Goal: Task Accomplishment & Management: Manage account settings

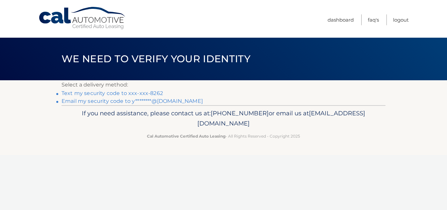
click at [142, 91] on link "Text my security code to xxx-xxx-8262" at bounding box center [111, 93] width 101 height 6
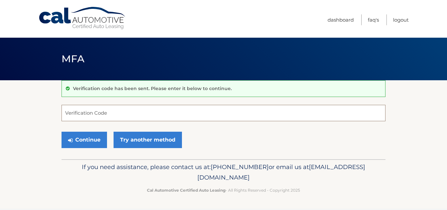
click at [116, 111] on input "Verification Code" at bounding box center [223, 113] width 324 height 16
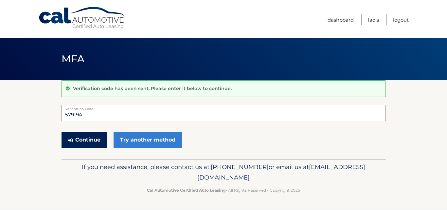
type input "579194"
click at [81, 137] on button "Continue" at bounding box center [83, 140] width 45 height 16
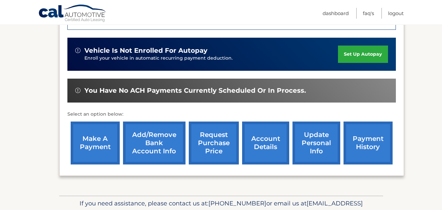
scroll to position [196, 0]
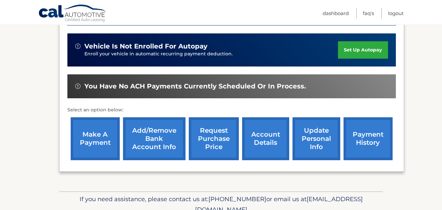
click at [215, 139] on link "request purchase price" at bounding box center [214, 138] width 50 height 43
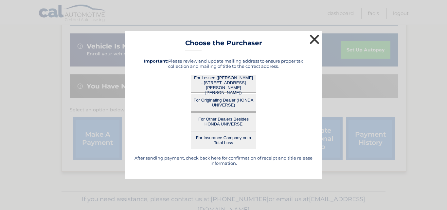
click at [314, 40] on button "×" at bounding box center [314, 39] width 13 height 13
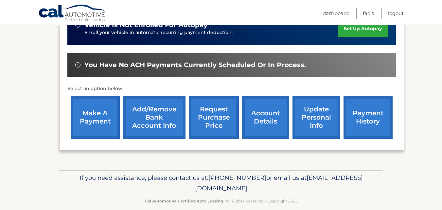
scroll to position [227, 0]
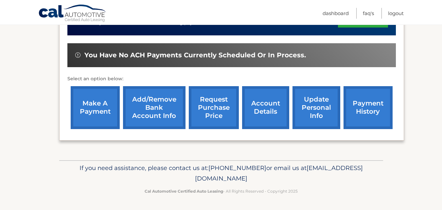
click at [312, 108] on link "update personal info" at bounding box center [316, 107] width 48 height 43
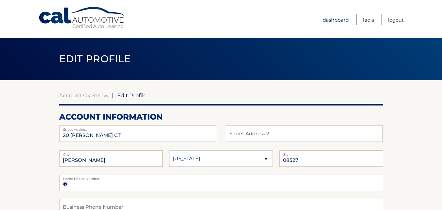
click at [329, 15] on link "Dashboard" at bounding box center [336, 19] width 26 height 11
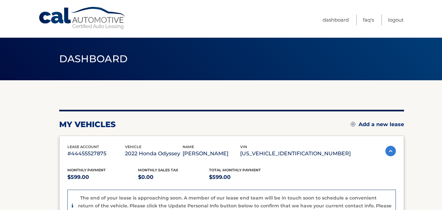
scroll to position [98, 0]
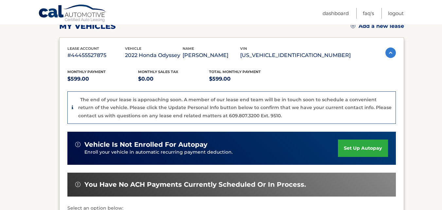
click at [390, 52] on img at bounding box center [390, 52] width 10 height 10
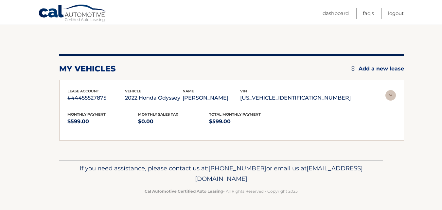
scroll to position [26, 0]
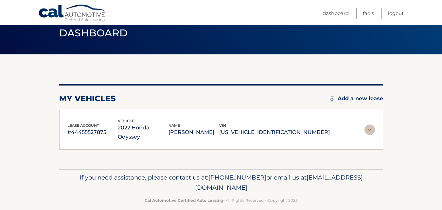
click at [370, 126] on img at bounding box center [369, 129] width 10 height 10
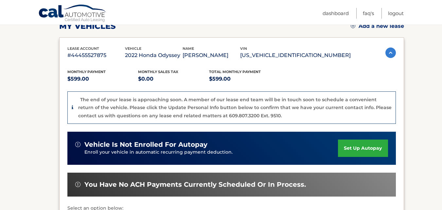
scroll to position [196, 0]
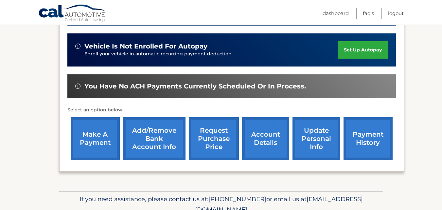
click at [267, 146] on link "account details" at bounding box center [265, 138] width 47 height 43
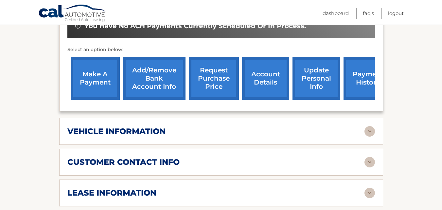
scroll to position [294, 0]
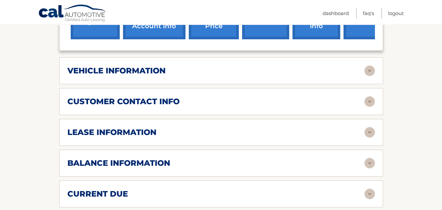
click at [366, 158] on img at bounding box center [369, 163] width 10 height 10
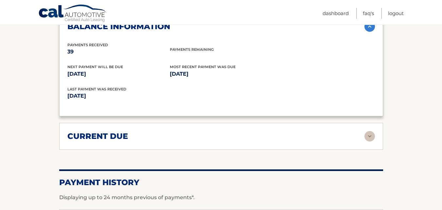
scroll to position [323, 0]
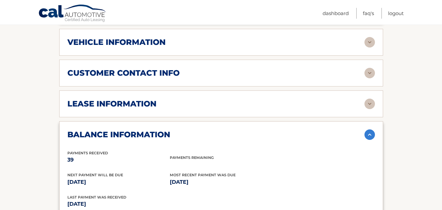
click at [371, 129] on img at bounding box center [369, 134] width 10 height 10
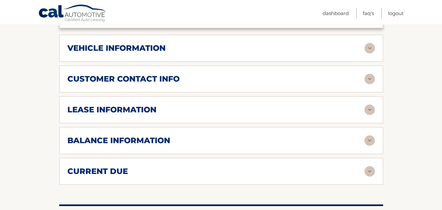
scroll to position [290, 0]
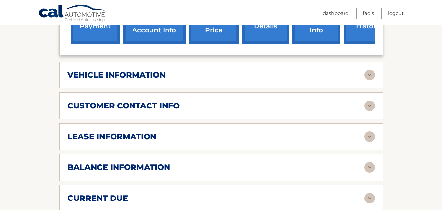
click at [369, 70] on img at bounding box center [369, 75] width 10 height 10
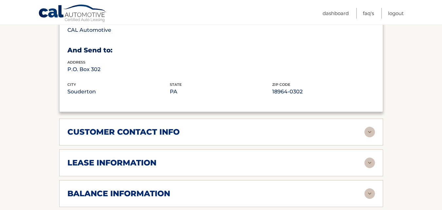
scroll to position [421, 0]
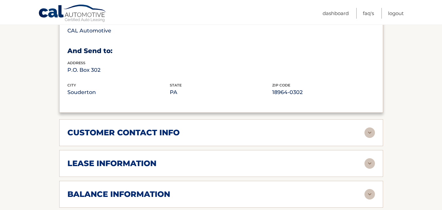
click at [370, 127] on img at bounding box center [369, 132] width 10 height 10
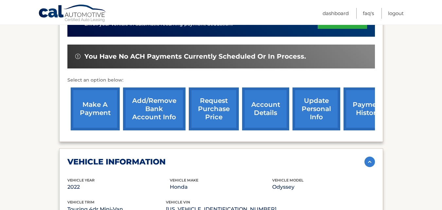
scroll to position [127, 0]
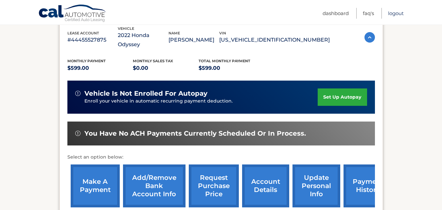
click at [393, 11] on link "Logout" at bounding box center [396, 13] width 16 height 11
